Goal: Information Seeking & Learning: Learn about a topic

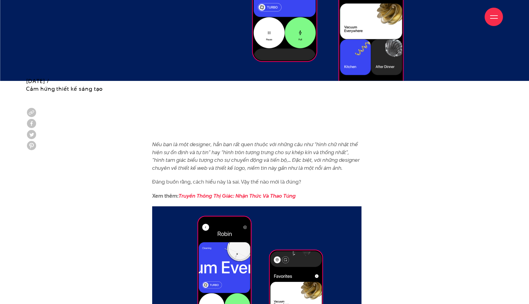
scroll to position [347, 0]
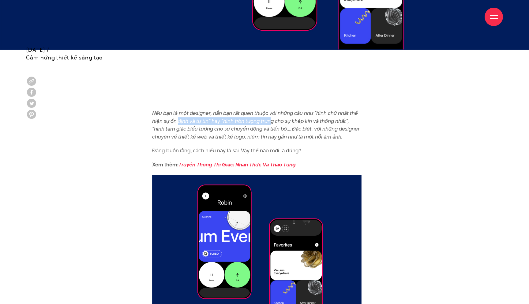
drag, startPoint x: 185, startPoint y: 118, endPoint x: 269, endPoint y: 123, distance: 84.4
click at [269, 123] on em "Nếu bạn là một designer, hẳn bạn rất quen thuộc với những câu như “hình chữ nhậ…" at bounding box center [256, 124] width 208 height 31
drag, startPoint x: 300, startPoint y: 121, endPoint x: 334, endPoint y: 121, distance: 33.1
click at [334, 121] on em "Nếu bạn là một designer, hẳn bạn rất quen thuộc với những câu như “hình chữ nhậ…" at bounding box center [256, 124] width 208 height 31
click at [351, 135] on p "Nếu bạn là một designer, hẳn bạn rất quen thuộc với những câu như “hình chữ nhậ…" at bounding box center [257, 124] width 210 height 31
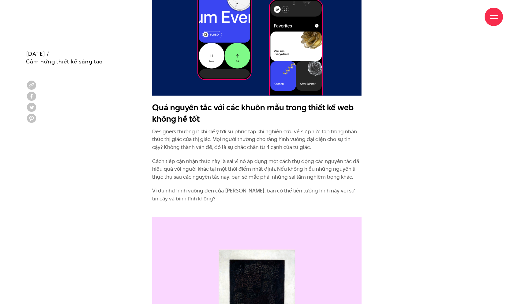
scroll to position [583, 0]
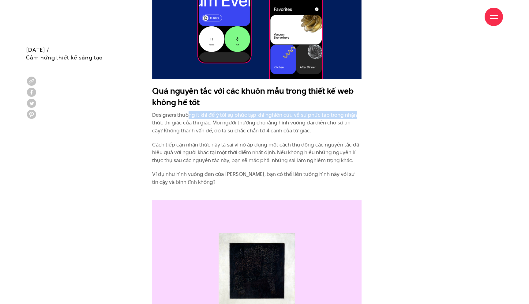
drag, startPoint x: 192, startPoint y: 115, endPoint x: 363, endPoint y: 116, distance: 170.9
drag, startPoint x: 210, startPoint y: 123, endPoint x: 349, endPoint y: 123, distance: 140.0
click at [350, 123] on p "Designers thường ít khi để ý tới sự phức tạp khi nghiên cứu về sự phức tạp tron…" at bounding box center [257, 123] width 210 height 24
drag, startPoint x: 224, startPoint y: 131, endPoint x: 322, endPoint y: 134, distance: 98.7
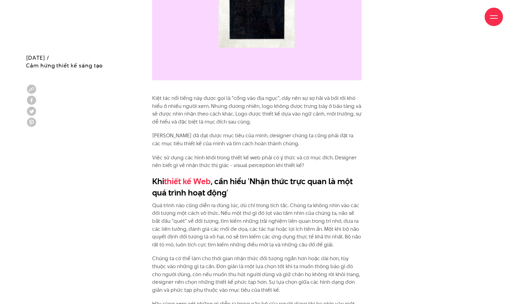
scroll to position [880, 0]
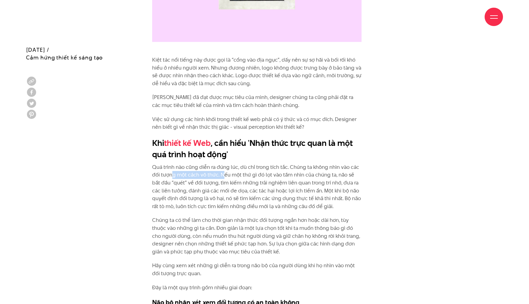
drag, startPoint x: 174, startPoint y: 175, endPoint x: 222, endPoint y: 172, distance: 48.1
click at [222, 172] on p "Quá trình nào cũng diễn ra đúng lúc, dù chỉ trong tích tắc. Chúng ta không nhìn…" at bounding box center [257, 186] width 210 height 47
click at [229, 173] on p "Quá trình nào cũng diễn ra đúng lúc, dù chỉ trong tích tắc. Chúng ta không nhìn…" at bounding box center [257, 186] width 210 height 47
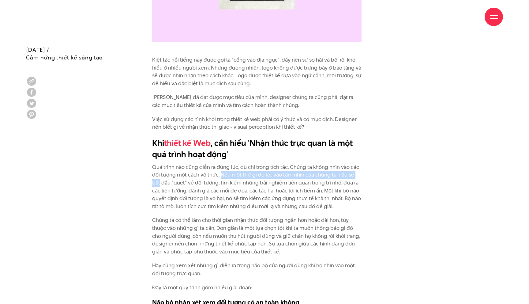
drag, startPoint x: 221, startPoint y: 173, endPoint x: 378, endPoint y: 177, distance: 157.2
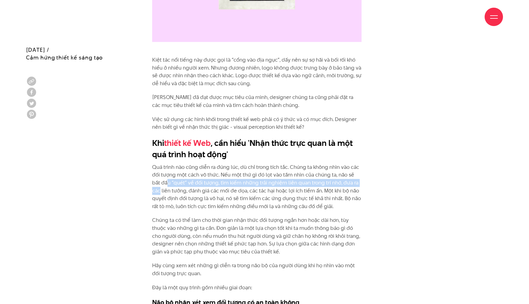
drag, startPoint x: 157, startPoint y: 179, endPoint x: 363, endPoint y: 184, distance: 205.6
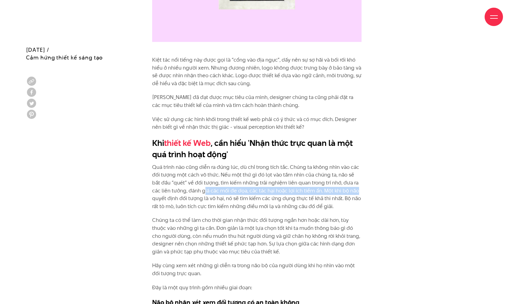
drag, startPoint x: 195, startPoint y: 188, endPoint x: 353, endPoint y: 190, distance: 158.1
click at [352, 191] on p "Quá trình nào cũng diễn ra đúng lúc, dù chỉ trong tích tắc. Chúng ta không nhìn…" at bounding box center [257, 186] width 210 height 47
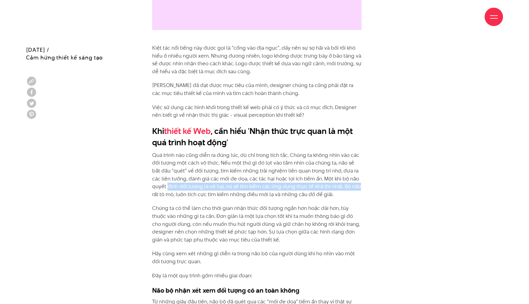
drag, startPoint x: 167, startPoint y: 187, endPoint x: 364, endPoint y: 186, distance: 196.3
drag, startPoint x: 164, startPoint y: 195, endPoint x: 334, endPoint y: 195, distance: 169.4
click at [334, 195] on p "Quá trình nào cũng diễn ra đúng lúc, dù chỉ trong tích tắc. Chúng ta không nhìn…" at bounding box center [257, 174] width 210 height 47
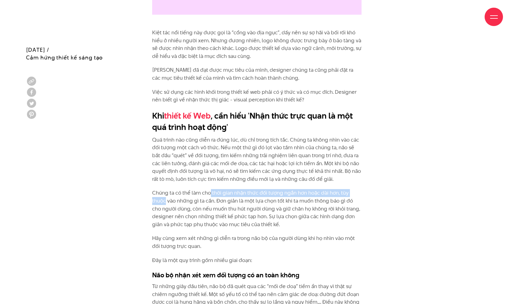
drag, startPoint x: 211, startPoint y: 193, endPoint x: 364, endPoint y: 192, distance: 152.2
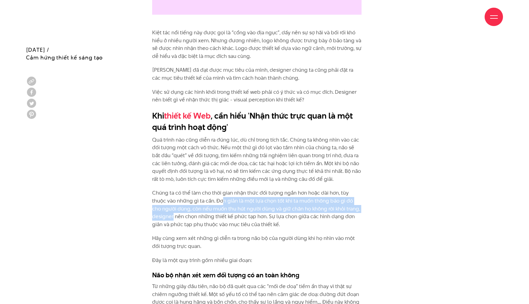
drag, startPoint x: 209, startPoint y: 201, endPoint x: 366, endPoint y: 206, distance: 157.5
click at [217, 209] on p "Chúng ta có thể làm cho thời gian nhận thức đối tượng ngắn hơn hoặc dài hơn, tù…" at bounding box center [257, 208] width 210 height 39
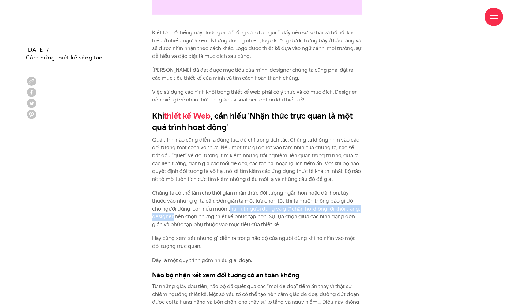
drag, startPoint x: 205, startPoint y: 209, endPoint x: 382, endPoint y: 209, distance: 177.0
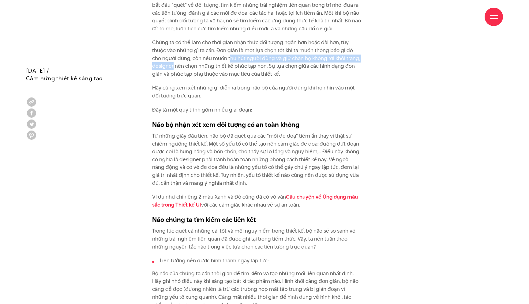
scroll to position [1079, 0]
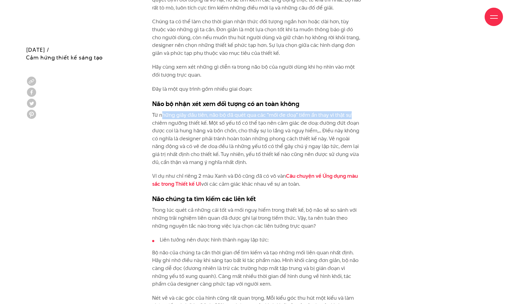
drag, startPoint x: 164, startPoint y: 118, endPoint x: 373, endPoint y: 116, distance: 209.5
drag, startPoint x: 232, startPoint y: 122, endPoint x: 373, endPoint y: 120, distance: 140.9
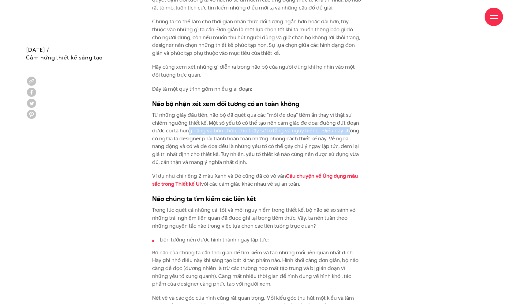
drag, startPoint x: 190, startPoint y: 131, endPoint x: 349, endPoint y: 129, distance: 159.6
click at [349, 129] on p "Từ những giây đầu tiên, não bộ đã quét qua các “mối đe doạ” tiềm ẩn thay vì thậ…" at bounding box center [257, 138] width 210 height 55
click at [360, 128] on p "Từ những giây đầu tiên, não bộ đã quét qua các “mối đe doạ” tiềm ẩn thay vì thậ…" at bounding box center [257, 138] width 210 height 55
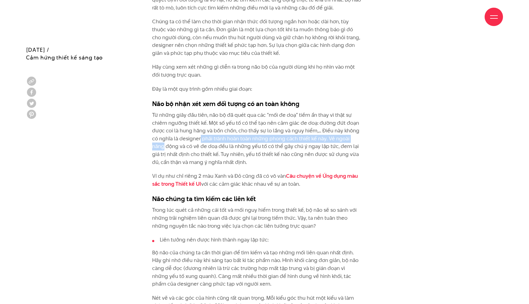
drag, startPoint x: 202, startPoint y: 141, endPoint x: 365, endPoint y: 140, distance: 163.9
drag, startPoint x: 331, startPoint y: 136, endPoint x: 369, endPoint y: 138, distance: 38.0
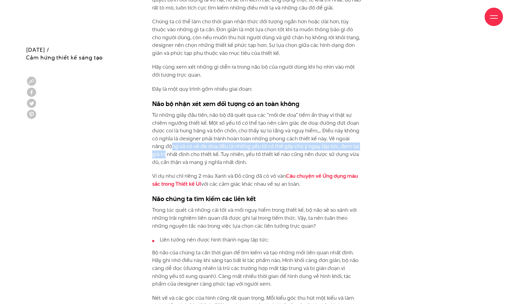
drag, startPoint x: 158, startPoint y: 145, endPoint x: 378, endPoint y: 148, distance: 219.9
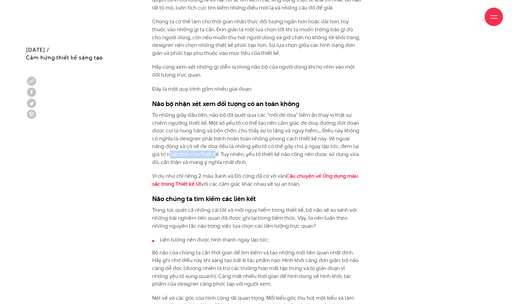
drag, startPoint x: 155, startPoint y: 153, endPoint x: 213, endPoint y: 153, distance: 57.9
click at [202, 154] on p "Từ những giây đầu tiên, não bộ đã quét qua các “mối đe doạ” tiềm ẩn thay vì thậ…" at bounding box center [257, 138] width 210 height 55
drag, startPoint x: 214, startPoint y: 153, endPoint x: 365, endPoint y: 160, distance: 150.3
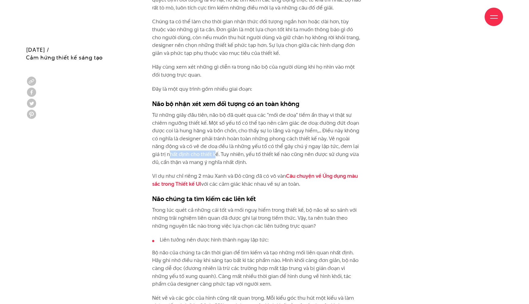
drag, startPoint x: 159, startPoint y: 175, endPoint x: 349, endPoint y: 184, distance: 190.5
click at [349, 184] on p "Ví dụ như chỉ riêng 2 màu Xanh và Đỏ cũng đã có vô vàn Câu chuyện về Ứng dụng m…" at bounding box center [257, 180] width 210 height 16
click at [350, 185] on p "Ví dụ như chỉ riêng 2 màu Xanh và Đỏ cũng đã có vô vàn Câu chuyện về Ứng dụng m…" at bounding box center [257, 180] width 210 height 16
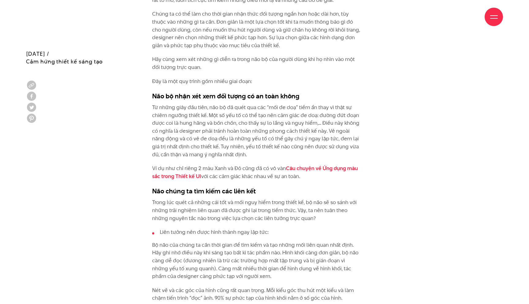
scroll to position [1090, 0]
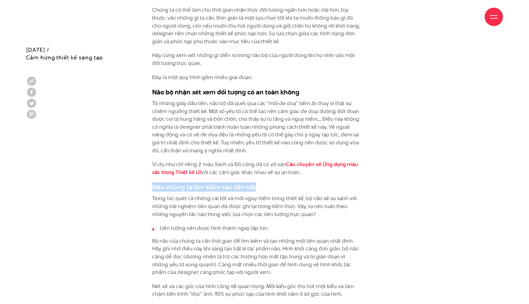
drag, startPoint x: 152, startPoint y: 188, endPoint x: 281, endPoint y: 184, distance: 128.4
click at [280, 184] on h3 "Não chúng ta tìm kiếm các liên kết" at bounding box center [257, 186] width 210 height 9
click at [286, 182] on h3 "Não chúng ta tìm kiếm các liên kết" at bounding box center [257, 186] width 210 height 9
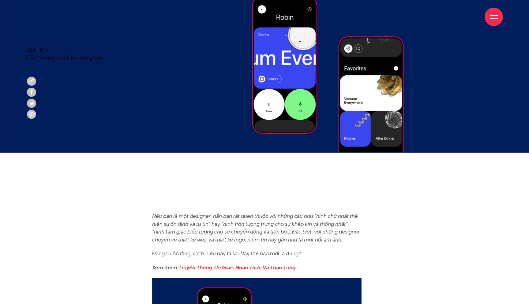
scroll to position [333, 0]
